Goal: Transaction & Acquisition: Purchase product/service

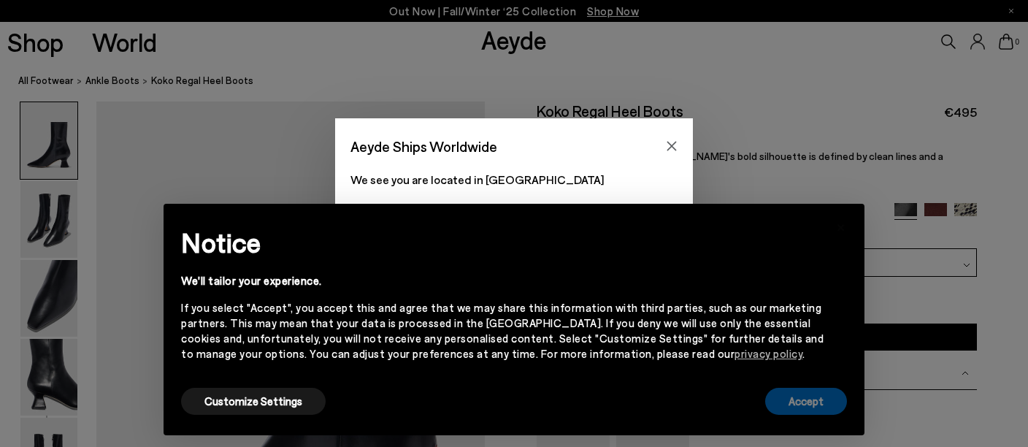
click at [792, 399] on button "Accept" at bounding box center [806, 401] width 82 height 27
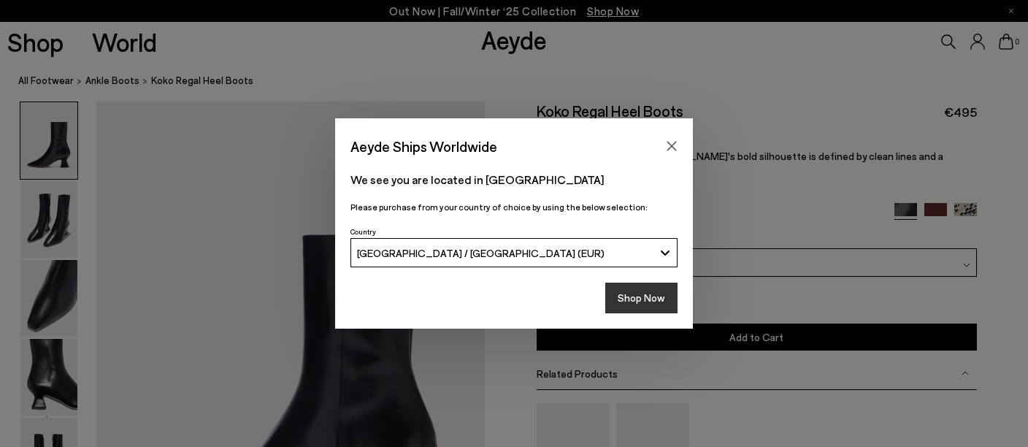
click at [642, 297] on button "Shop Now" at bounding box center [641, 298] width 72 height 31
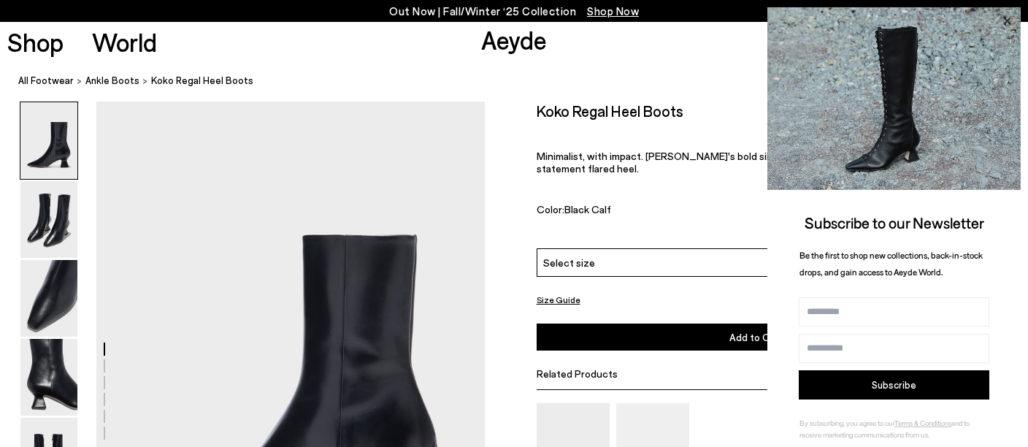
click at [1009, 23] on icon at bounding box center [1007, 21] width 7 height 7
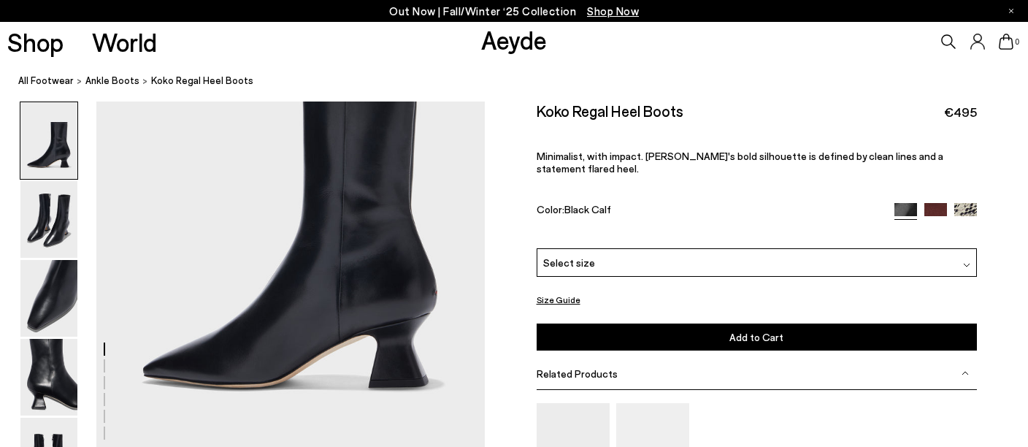
scroll to position [115, 0]
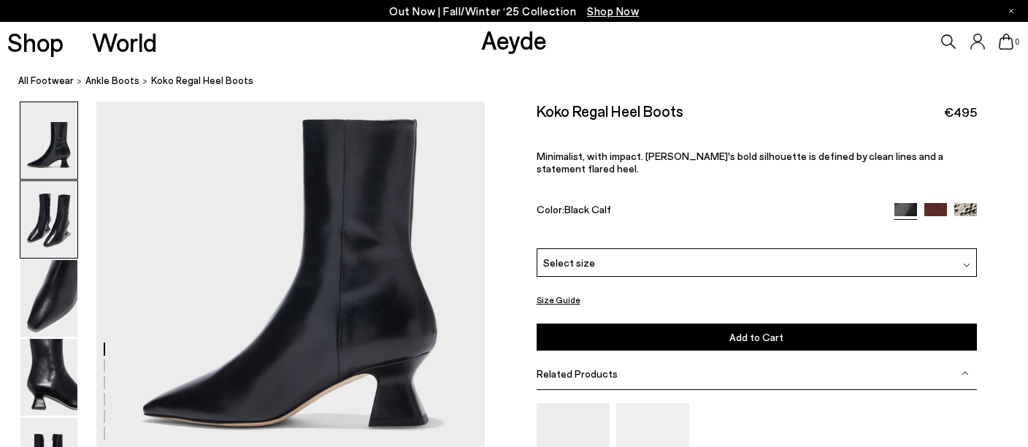
click at [51, 230] on img at bounding box center [48, 219] width 57 height 77
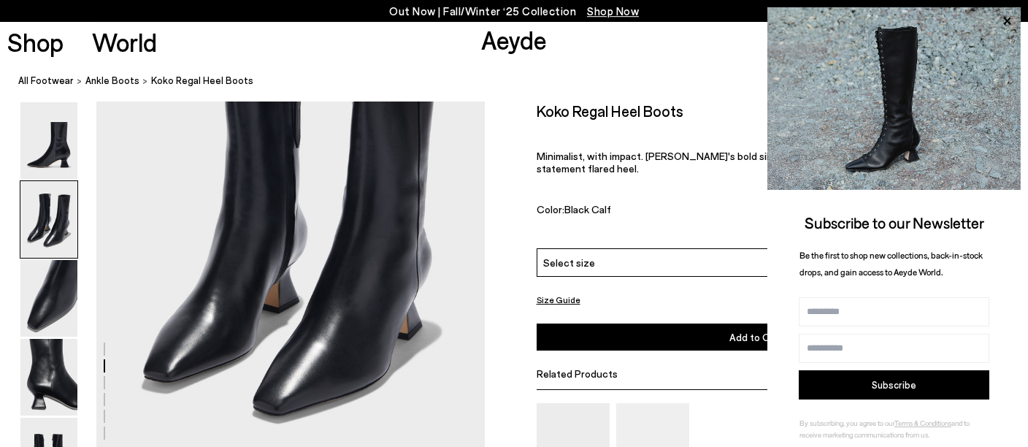
scroll to position [637, 0]
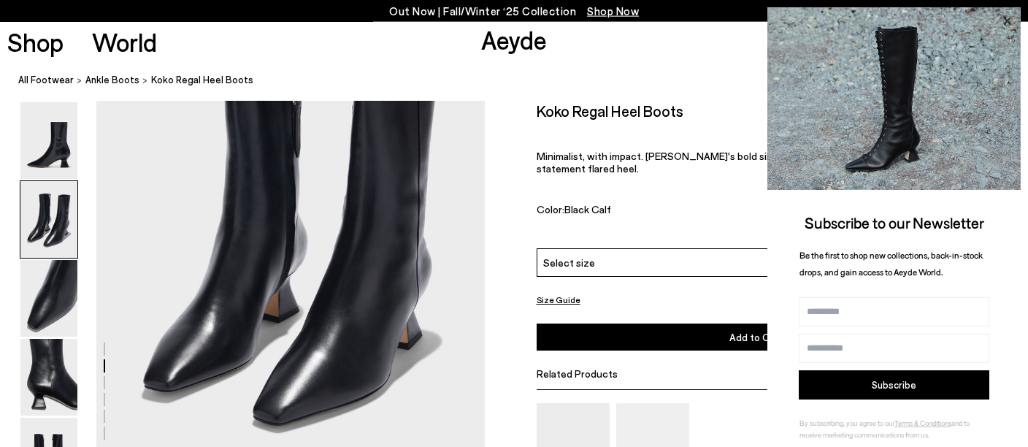
click at [1010, 19] on icon at bounding box center [1007, 21] width 7 height 7
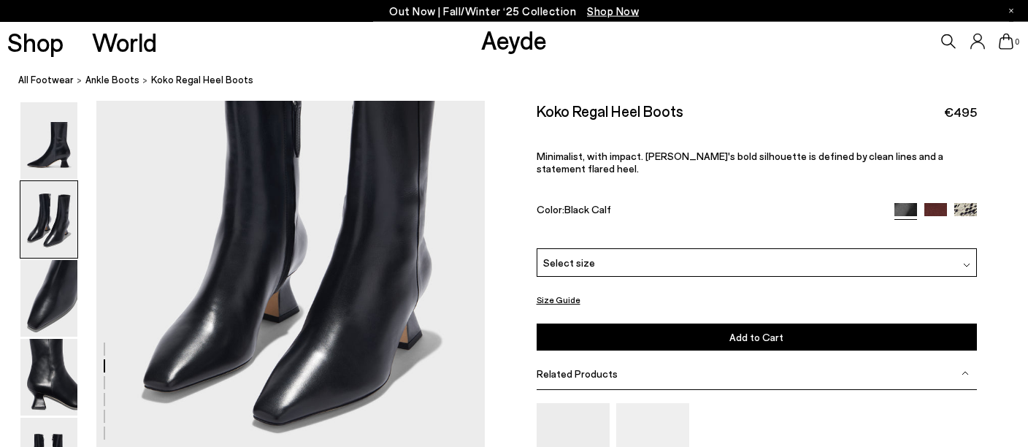
click at [970, 203] on img at bounding box center [966, 214] width 23 height 23
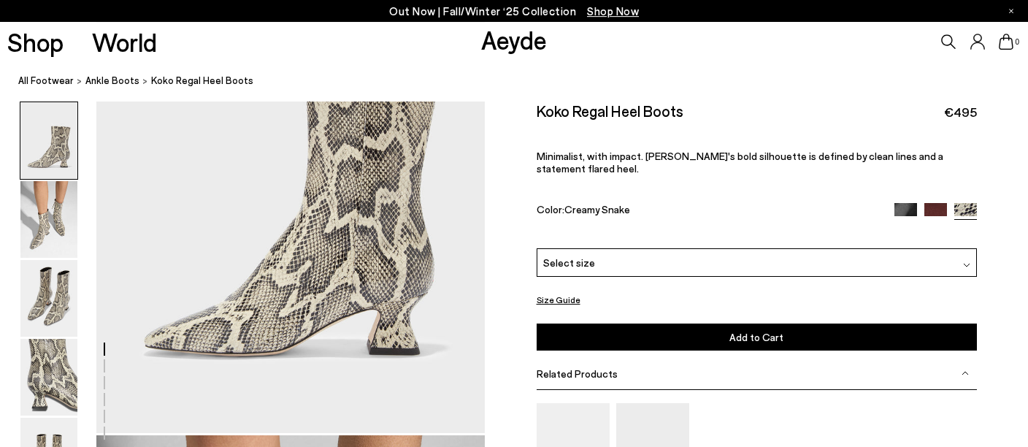
scroll to position [193, 0]
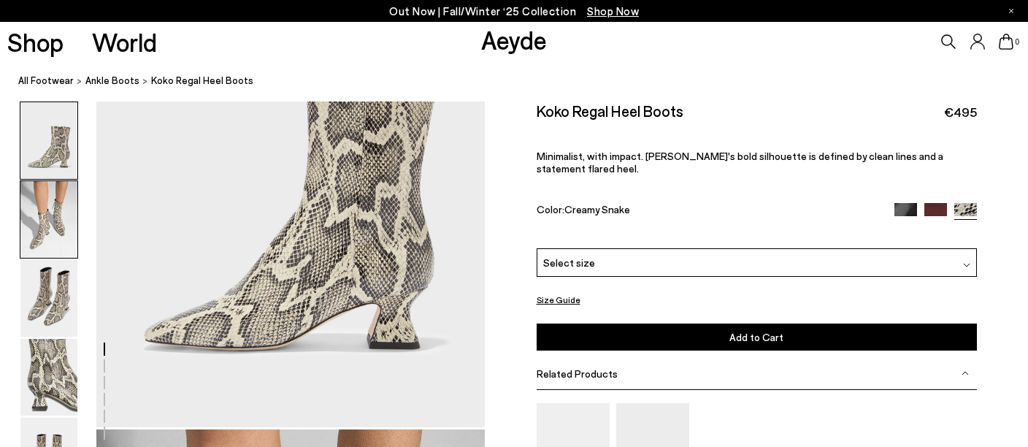
click at [56, 223] on img at bounding box center [48, 219] width 57 height 77
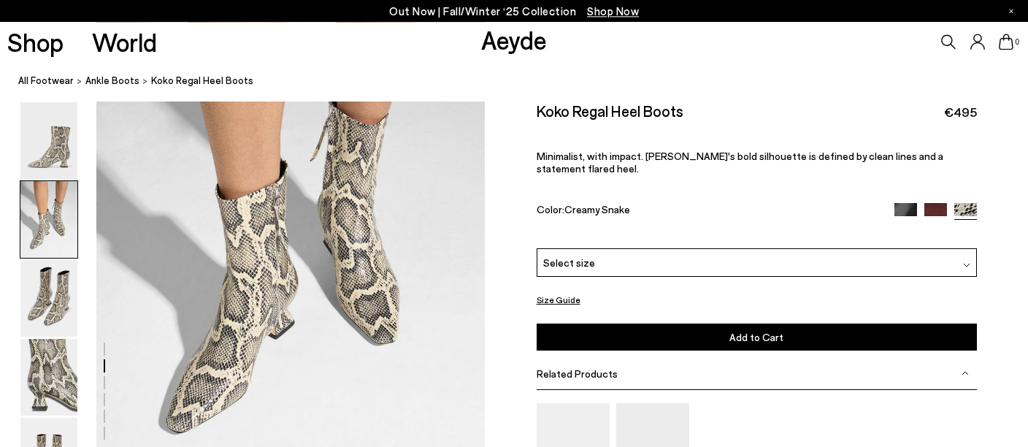
scroll to position [651, 0]
click at [945, 203] on img at bounding box center [936, 214] width 23 height 23
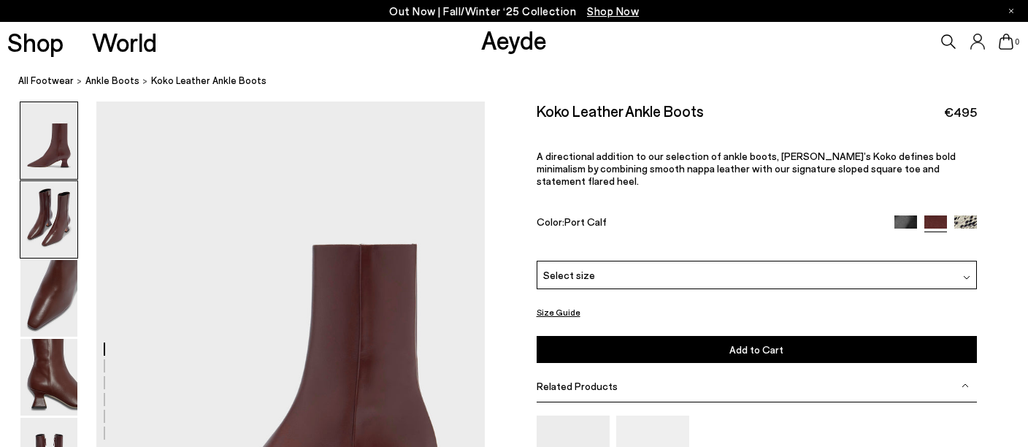
click at [63, 218] on img at bounding box center [48, 219] width 57 height 77
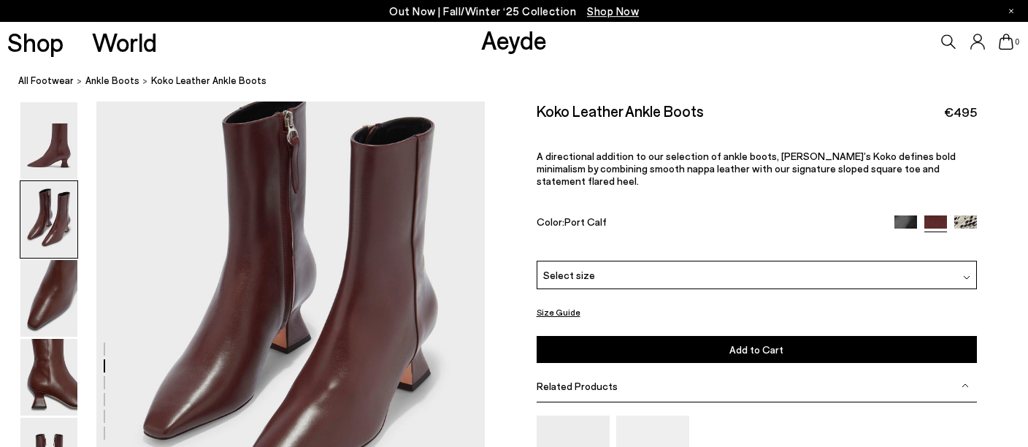
scroll to position [590, 0]
